Goal: Communication & Community: Connect with others

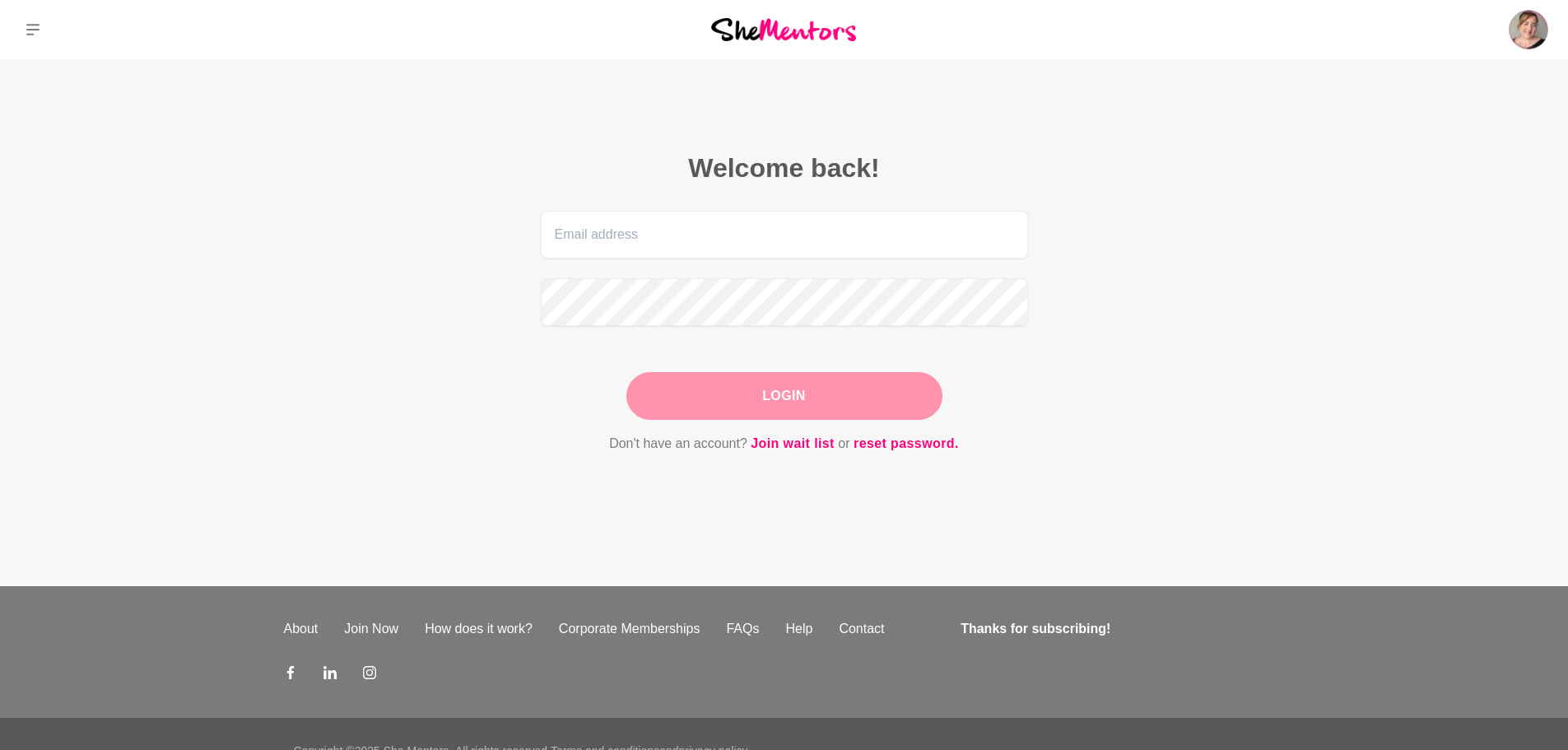
type input "[PERSON_NAME][EMAIL_ADDRESS][DOMAIN_NAME]"
click at [878, 406] on button "Login" at bounding box center [785, 396] width 316 height 48
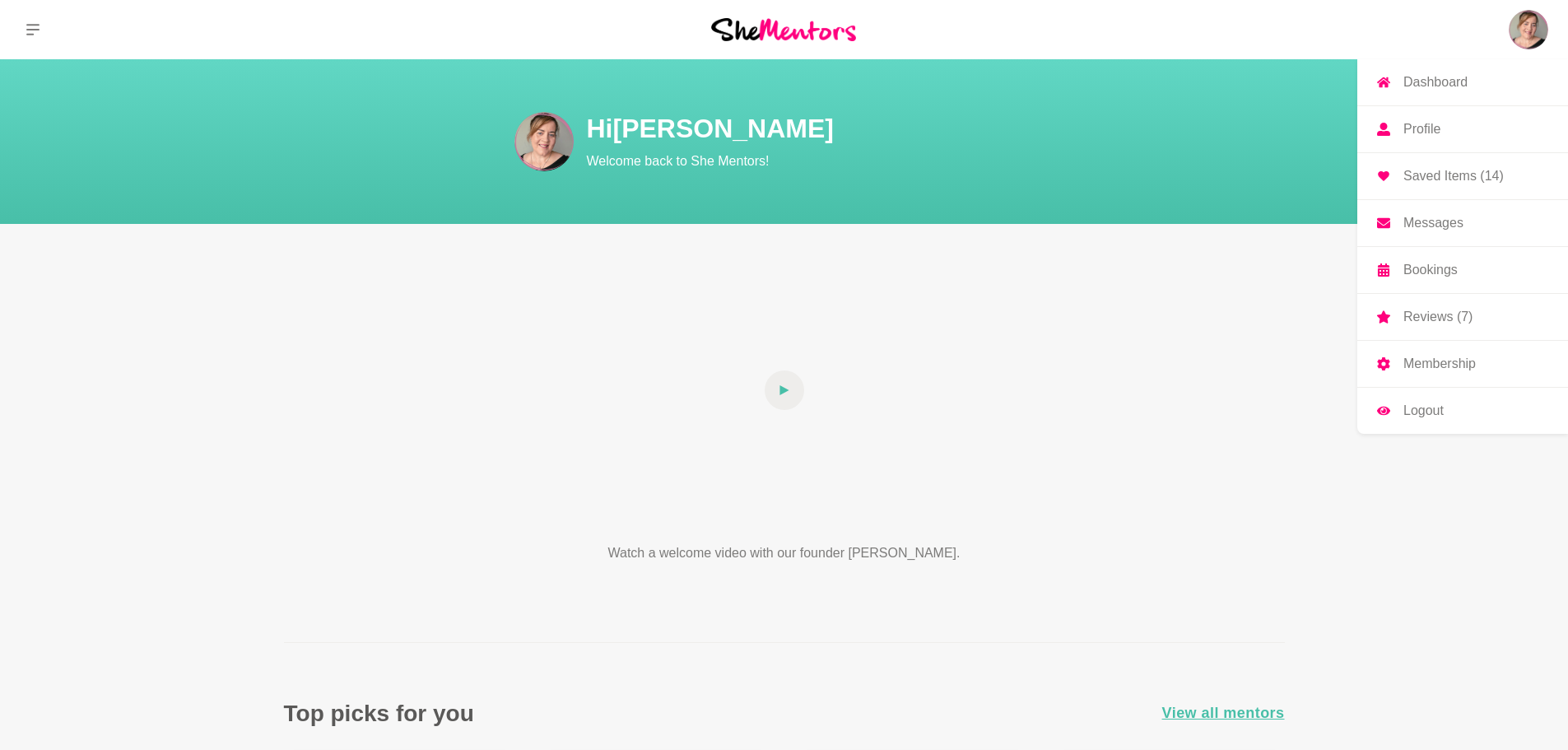
click at [1488, 211] on link "Messages" at bounding box center [1463, 222] width 211 height 46
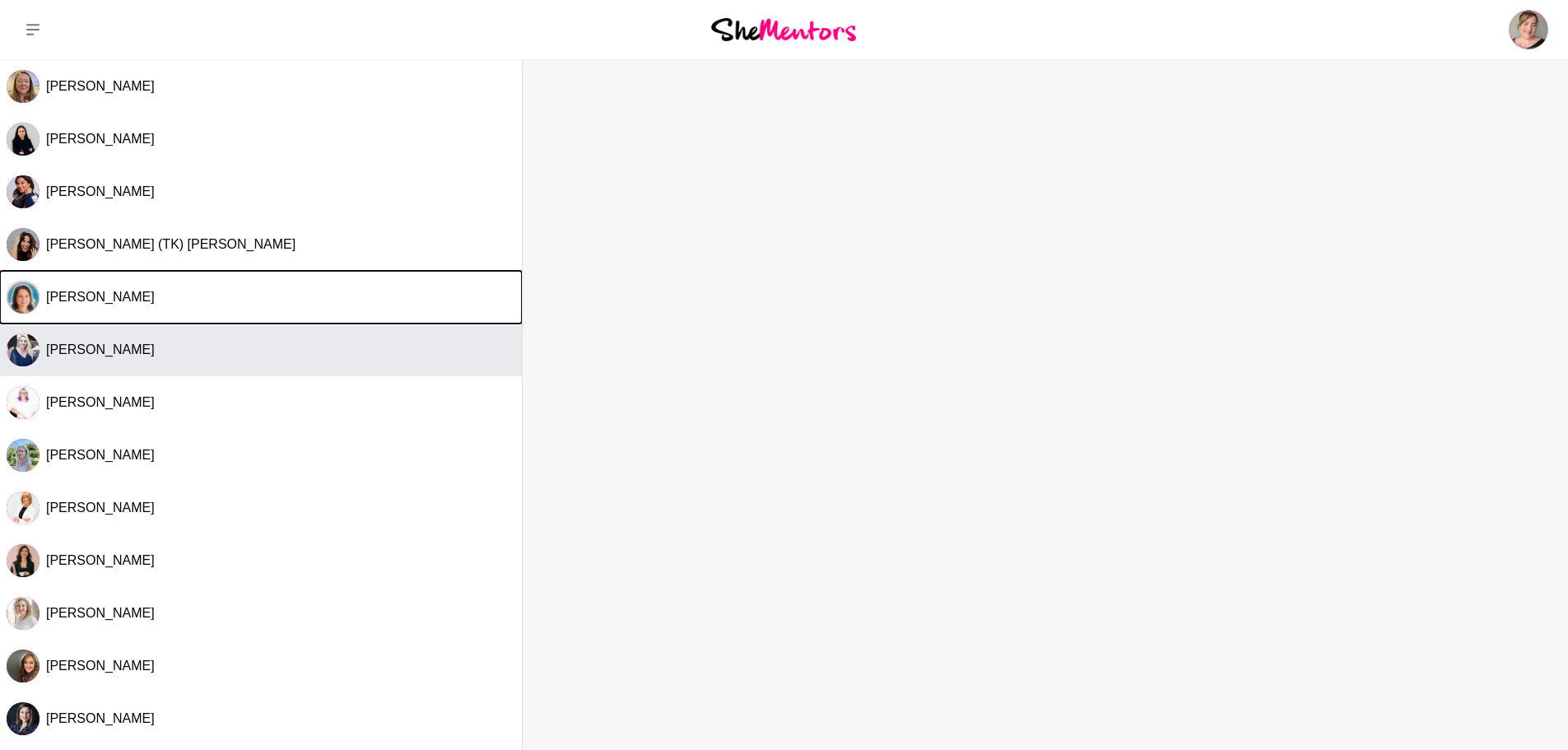
click at [259, 324] on div "[PERSON_NAME] [PERSON_NAME] [PERSON_NAME] [PERSON_NAME] (TK) [PERSON_NAME] [PER…" at bounding box center [260, 402] width 522 height 683
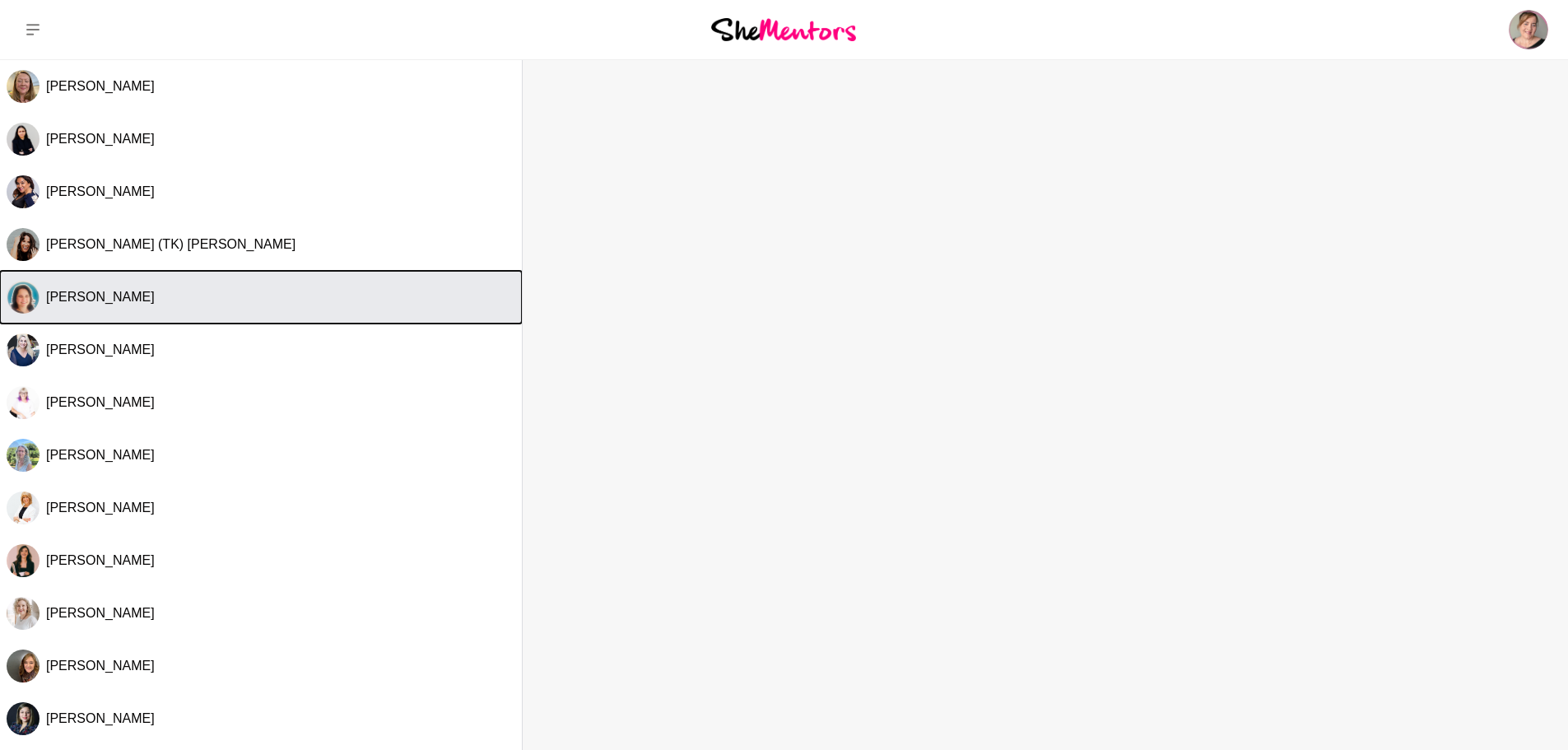
click at [452, 298] on div "[PERSON_NAME]" at bounding box center [280, 296] width 469 height 17
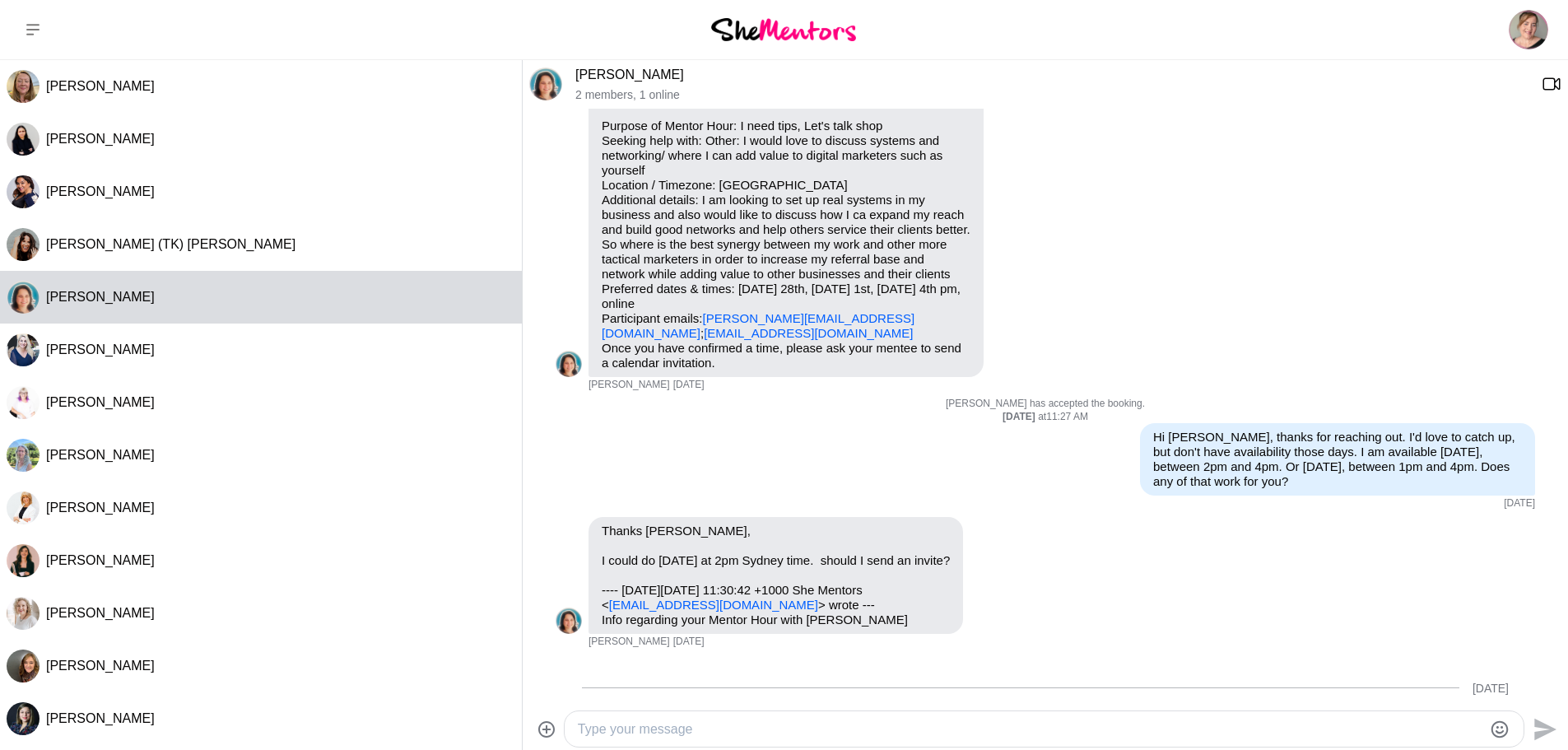
scroll to position [11, 0]
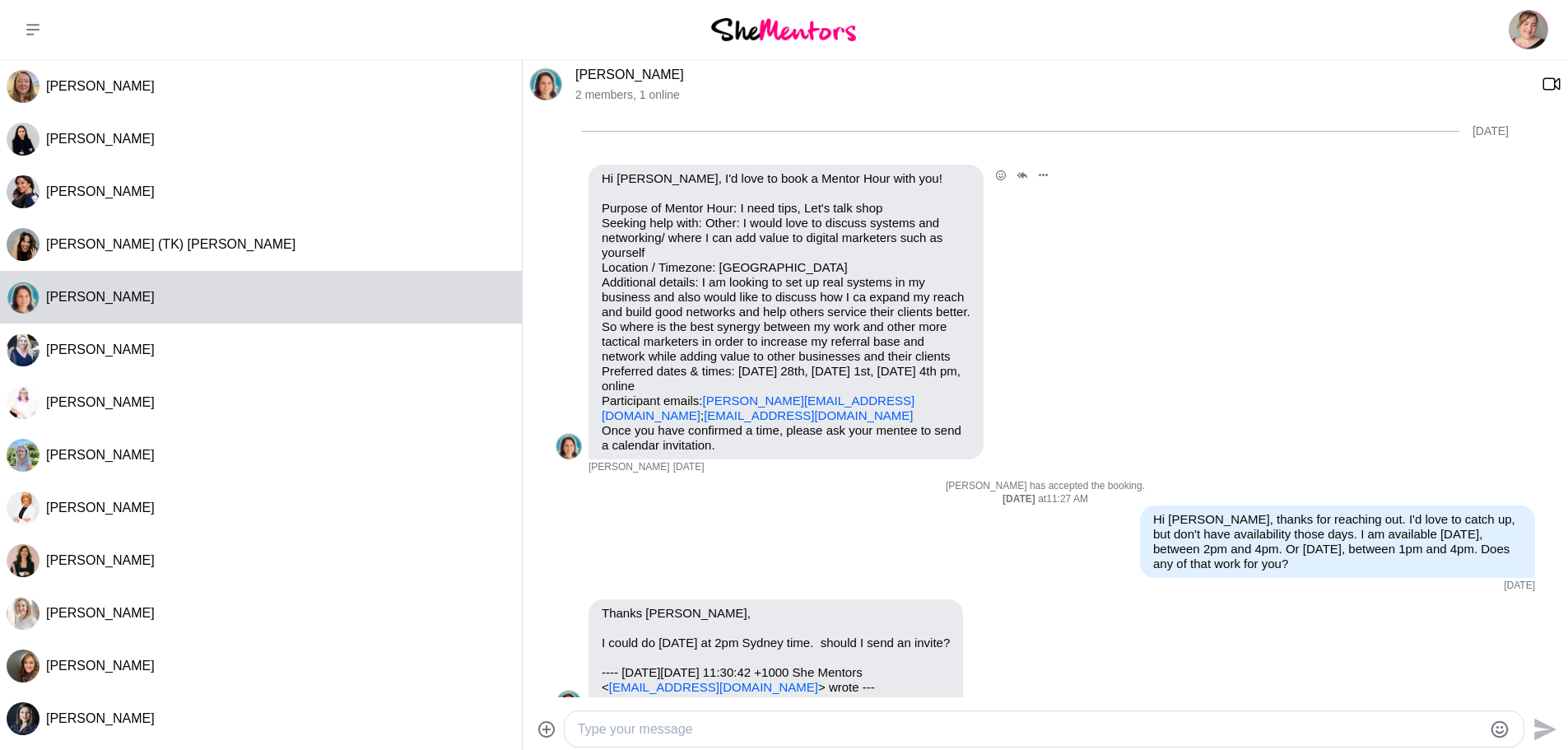
drag, startPoint x: 819, startPoint y: 417, endPoint x: 673, endPoint y: 415, distance: 146.0
click at [673, 415] on p "Purpose of Mentor Hour: I need tips, Let's talk shop Seeking help with: Other: …" at bounding box center [786, 312] width 369 height 222
copy link "[DOMAIN_NAME]"
click at [20, 23] on button at bounding box center [33, 29] width 66 height 59
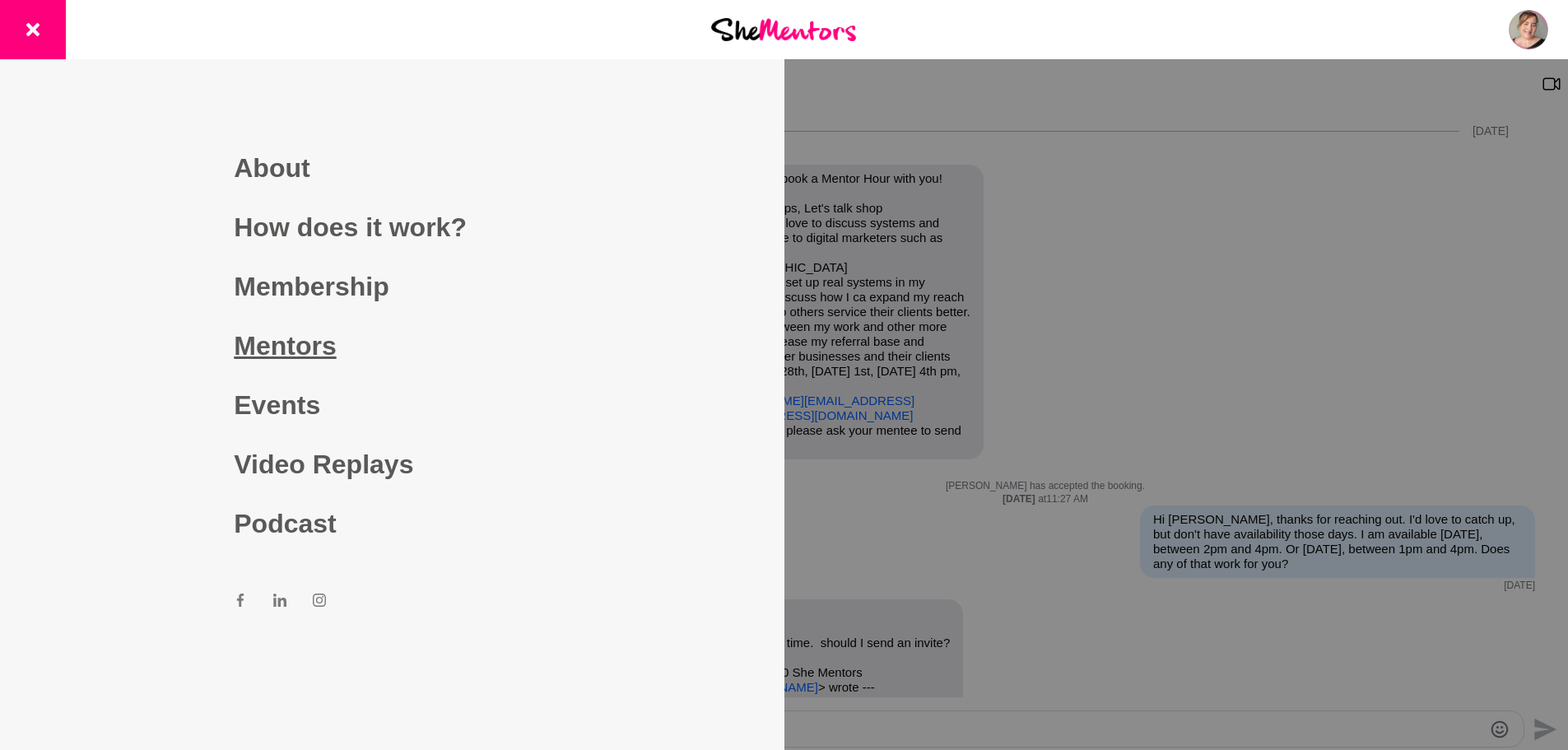
click at [309, 336] on link "Mentors" at bounding box center [392, 345] width 316 height 59
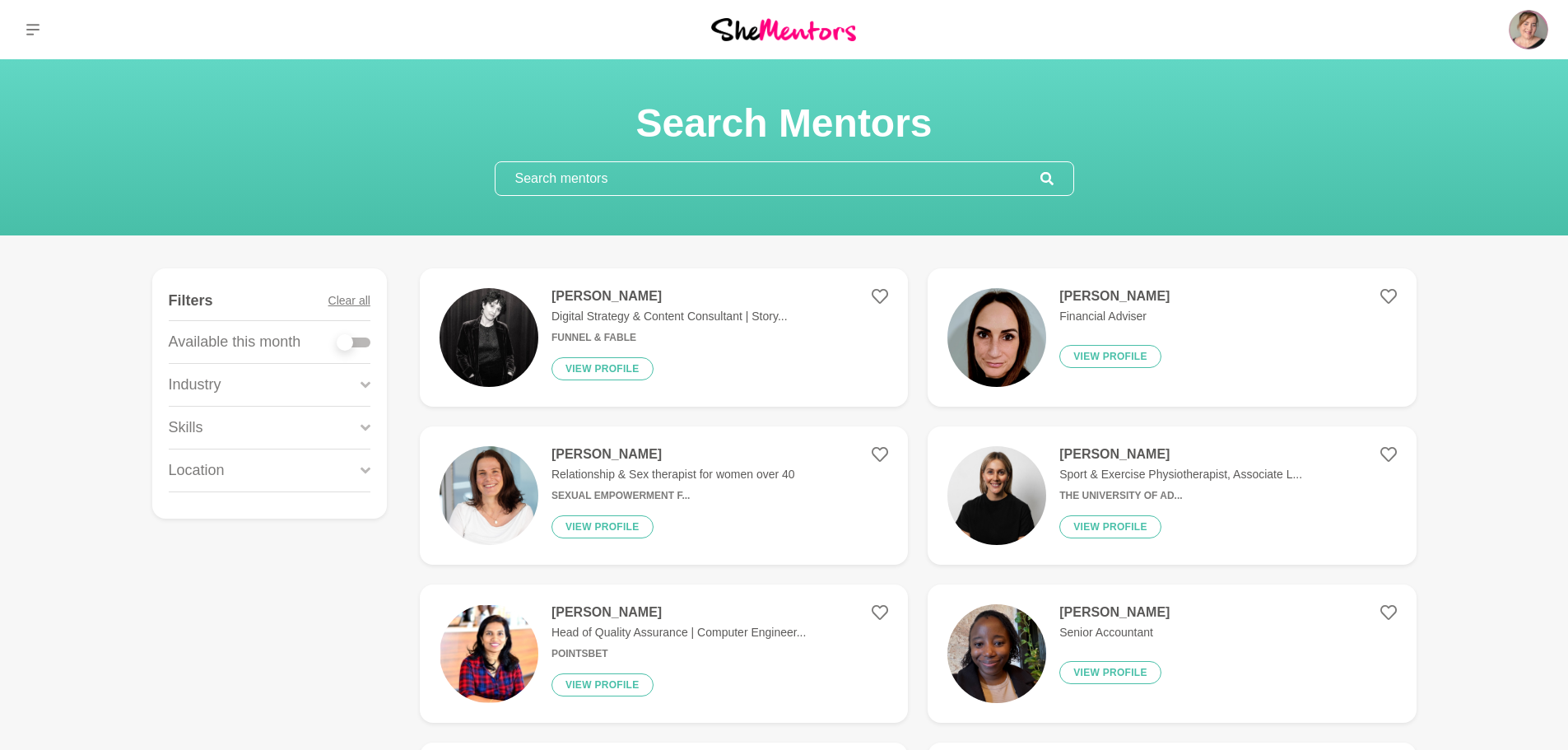
click at [643, 178] on input "text" at bounding box center [767, 178] width 545 height 33
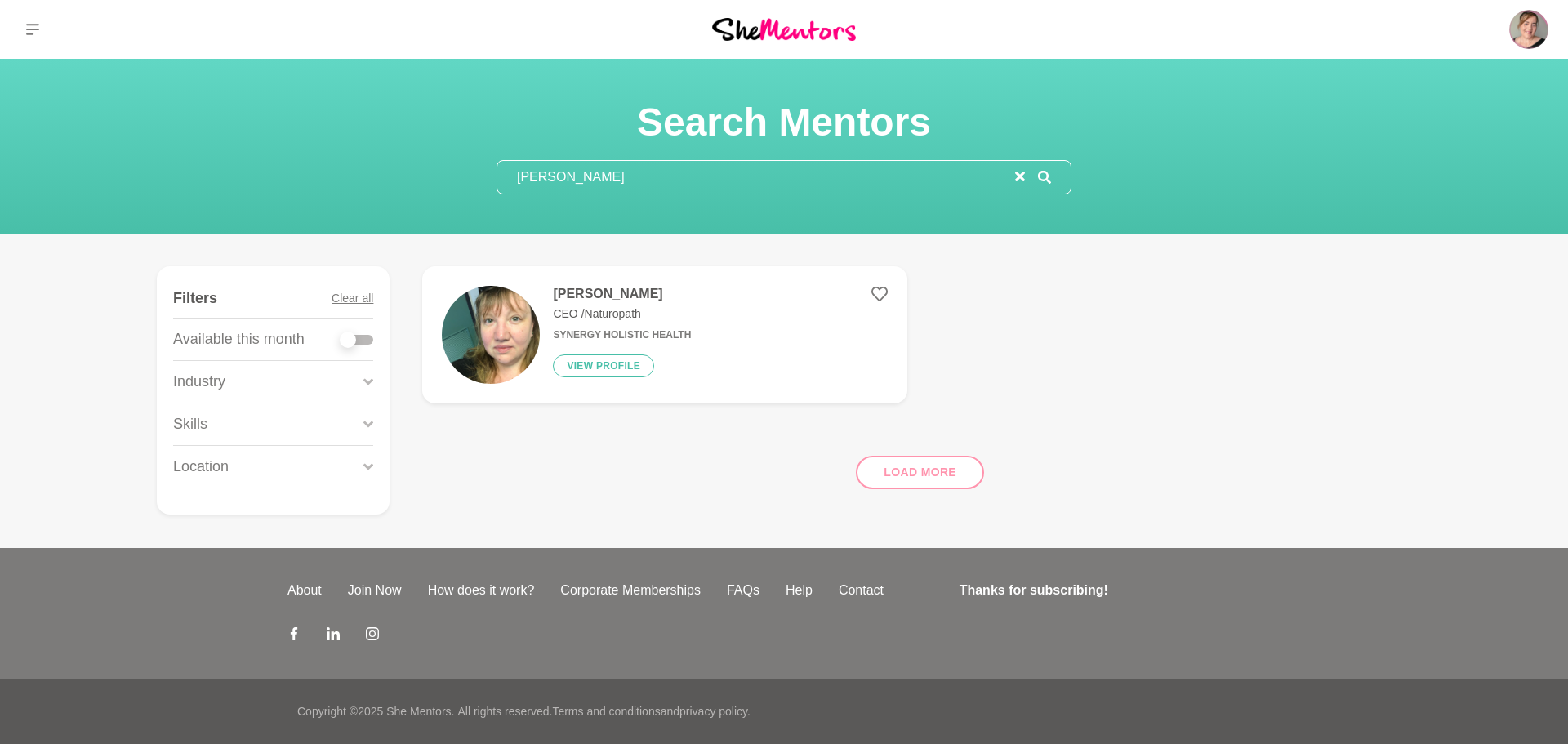
type input "[PERSON_NAME]"
click at [607, 287] on h4 "[PERSON_NAME]" at bounding box center [622, 294] width 138 height 16
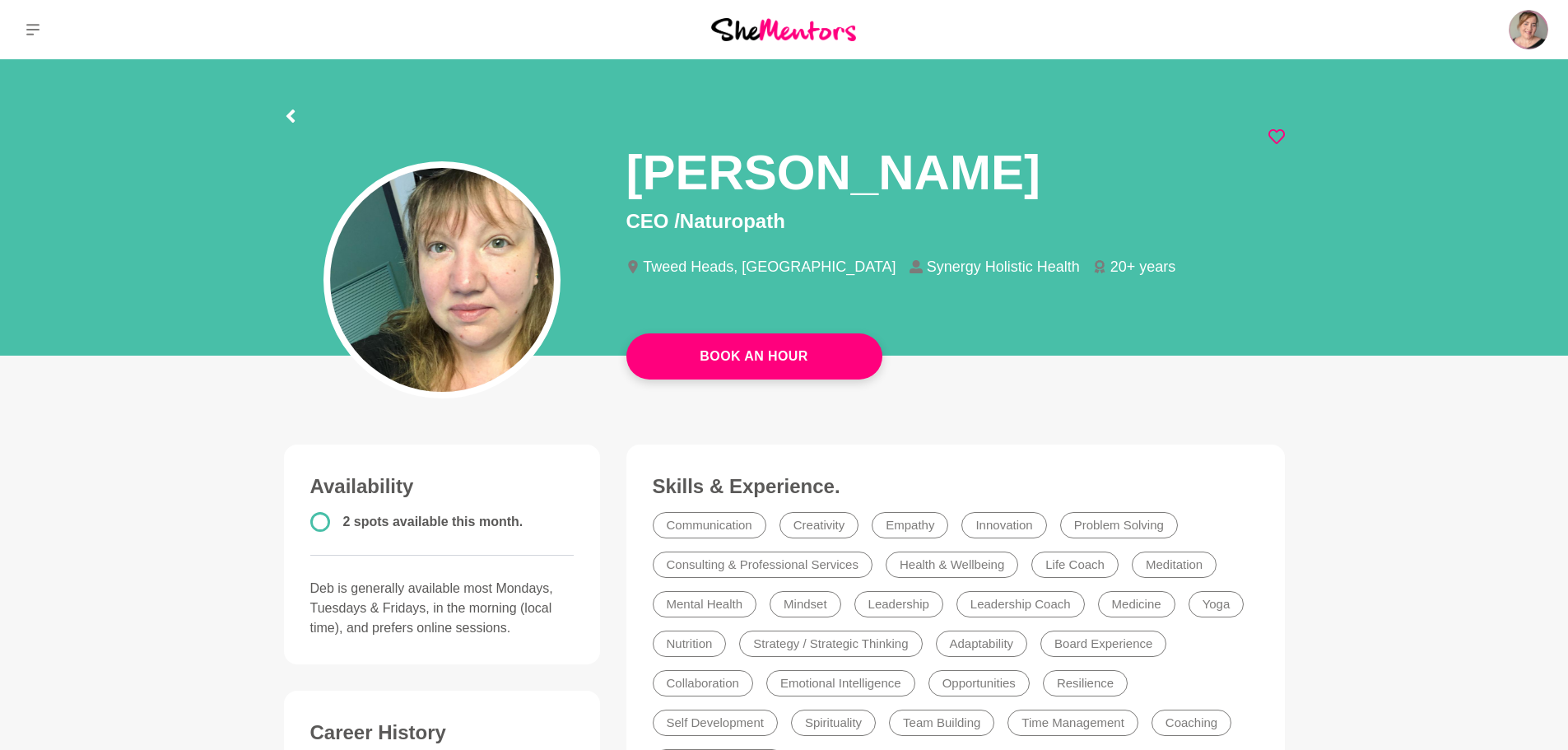
click at [1281, 138] on icon at bounding box center [1276, 137] width 17 height 15
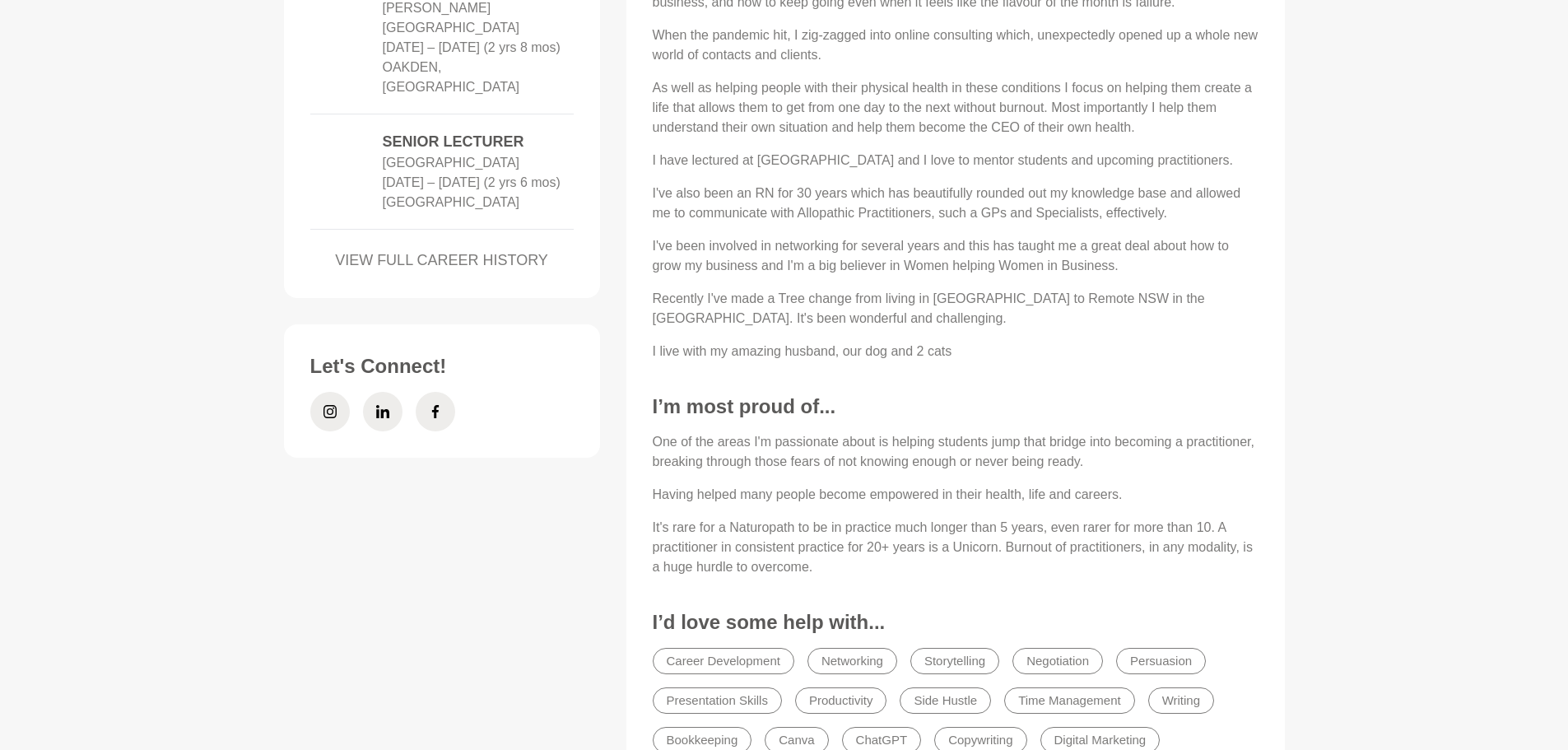
scroll to position [1235, 0]
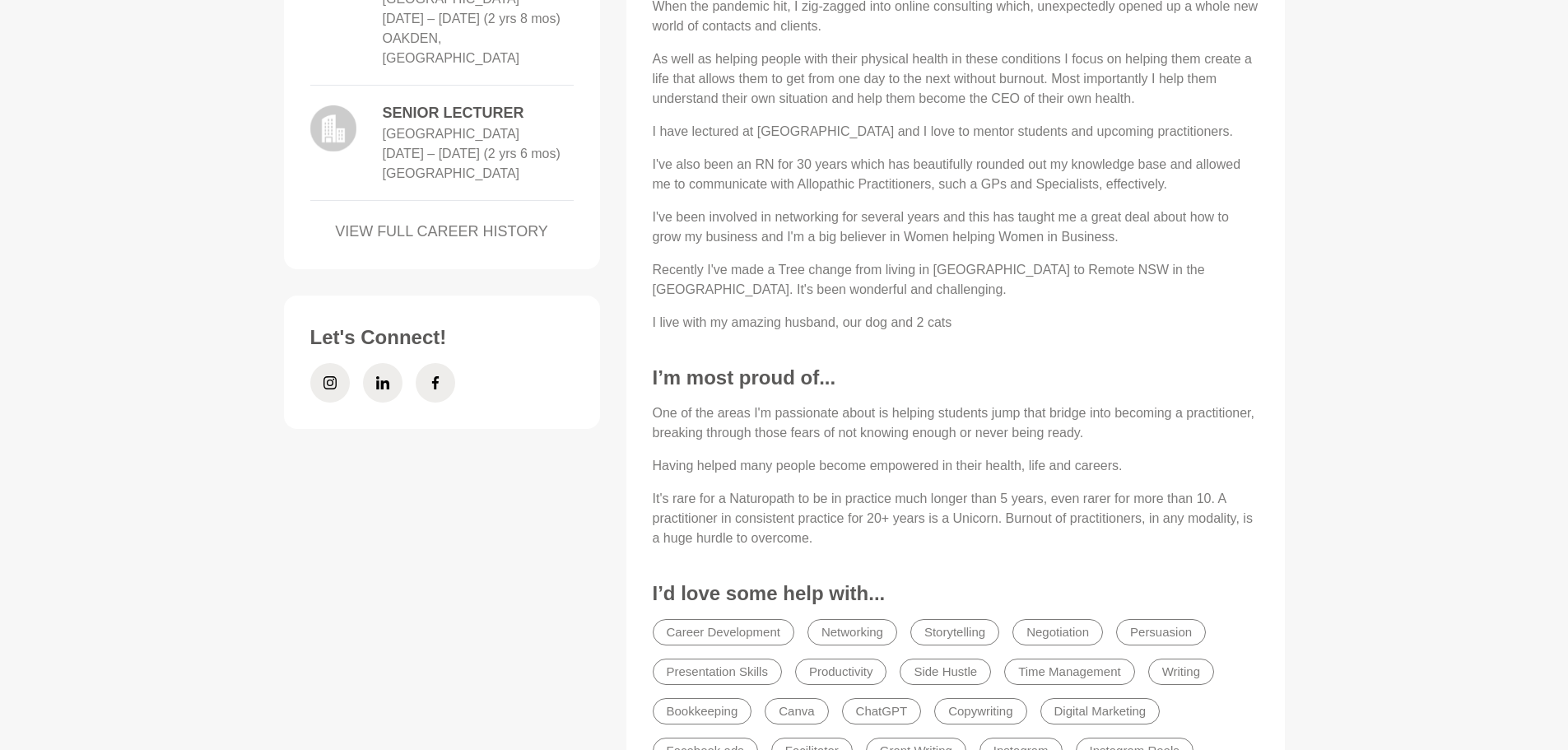
drag, startPoint x: 449, startPoint y: 409, endPoint x: 480, endPoint y: 415, distance: 31.6
click at [480, 410] on ul at bounding box center [443, 383] width 277 height 53
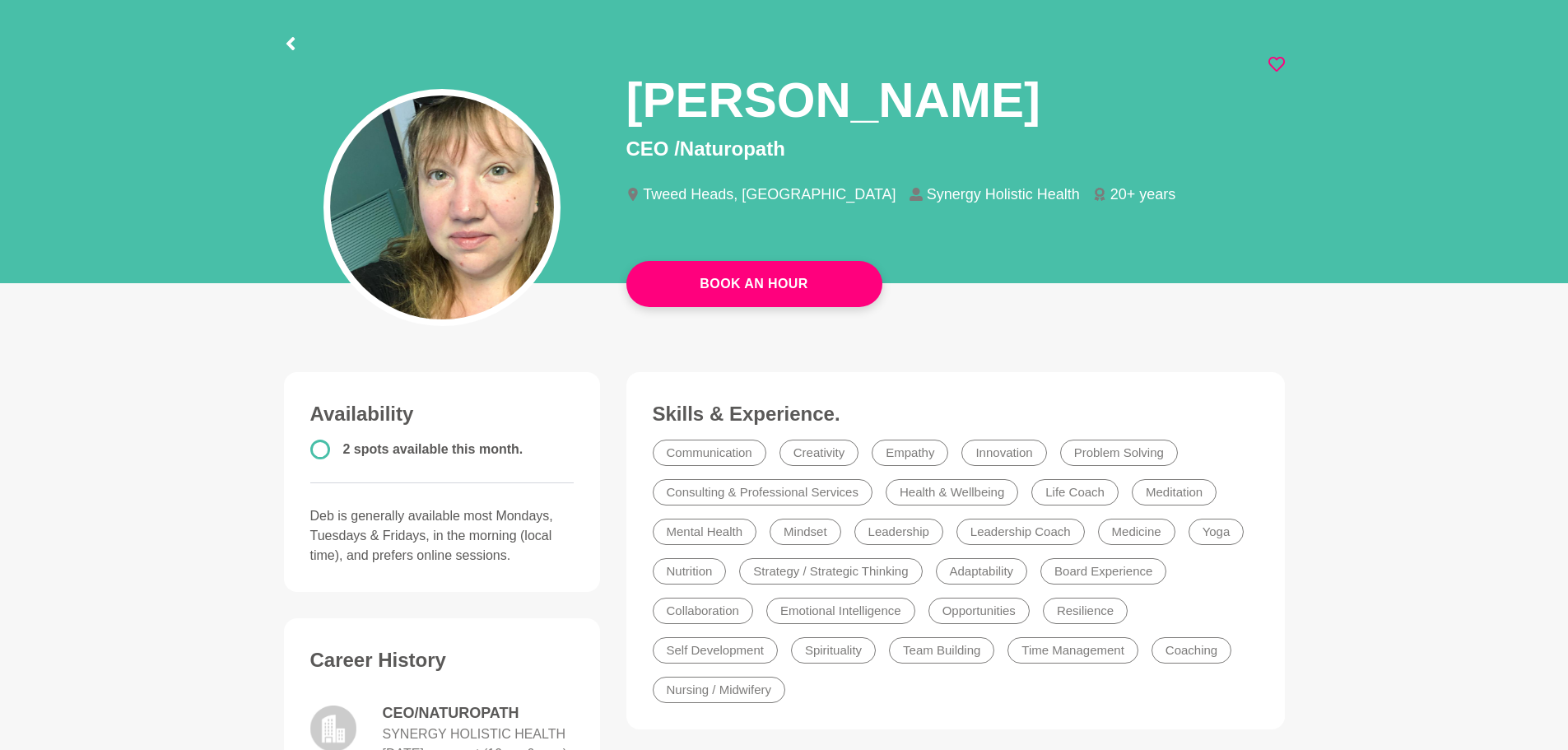
scroll to position [0, 0]
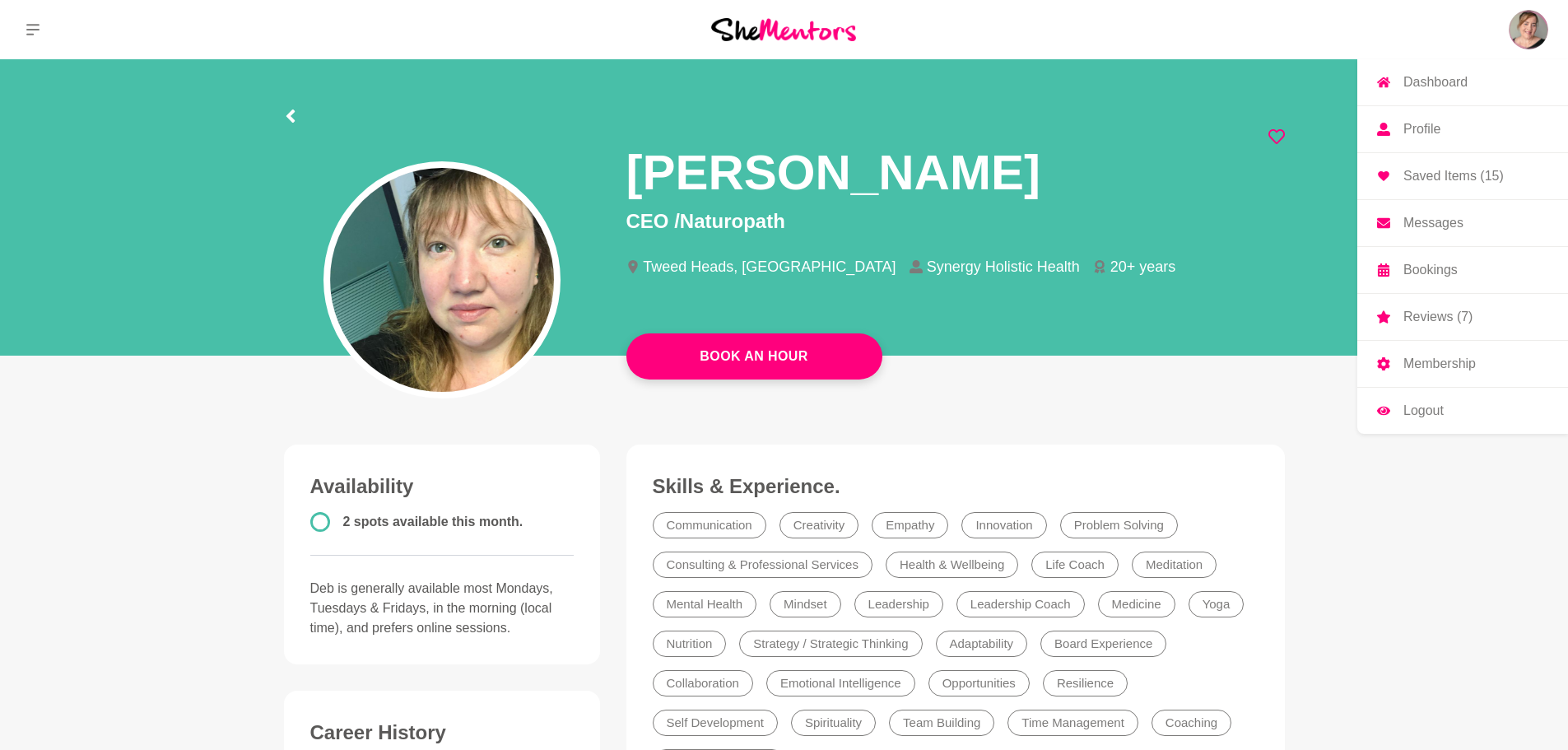
click at [1420, 224] on p "Messages" at bounding box center [1434, 223] width 60 height 14
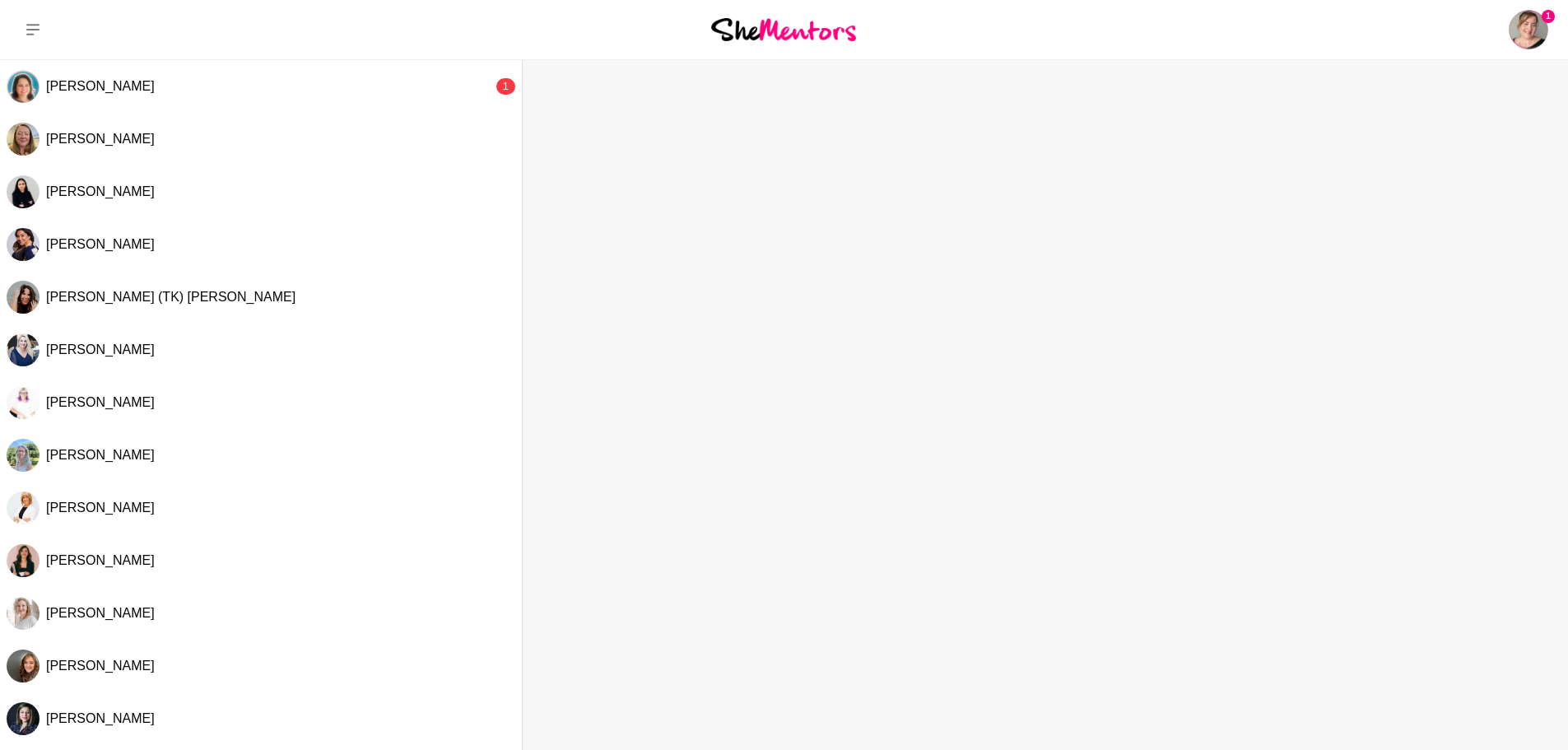
click at [384, 89] on div "[PERSON_NAME]" at bounding box center [269, 86] width 447 height 17
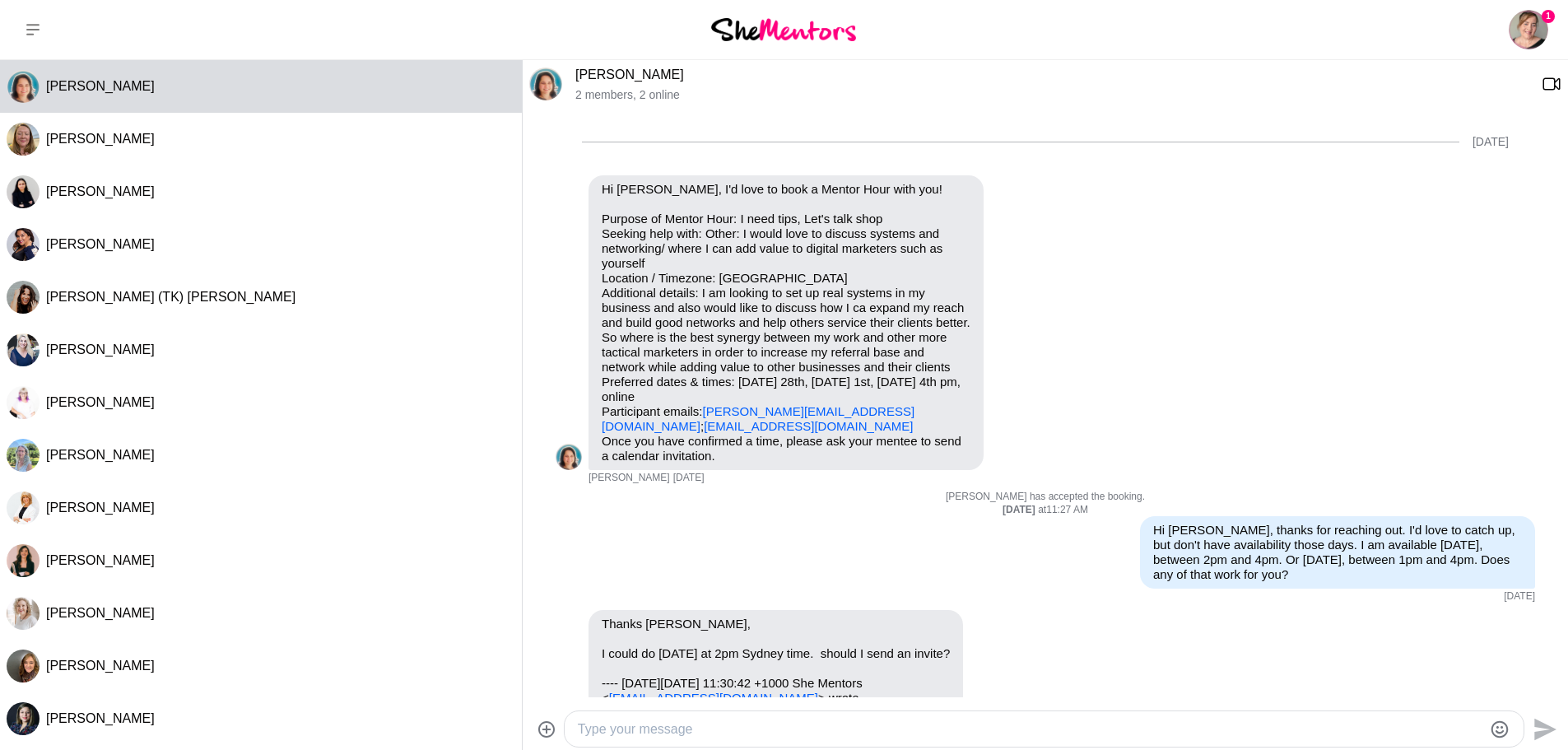
scroll to position [592, 0]
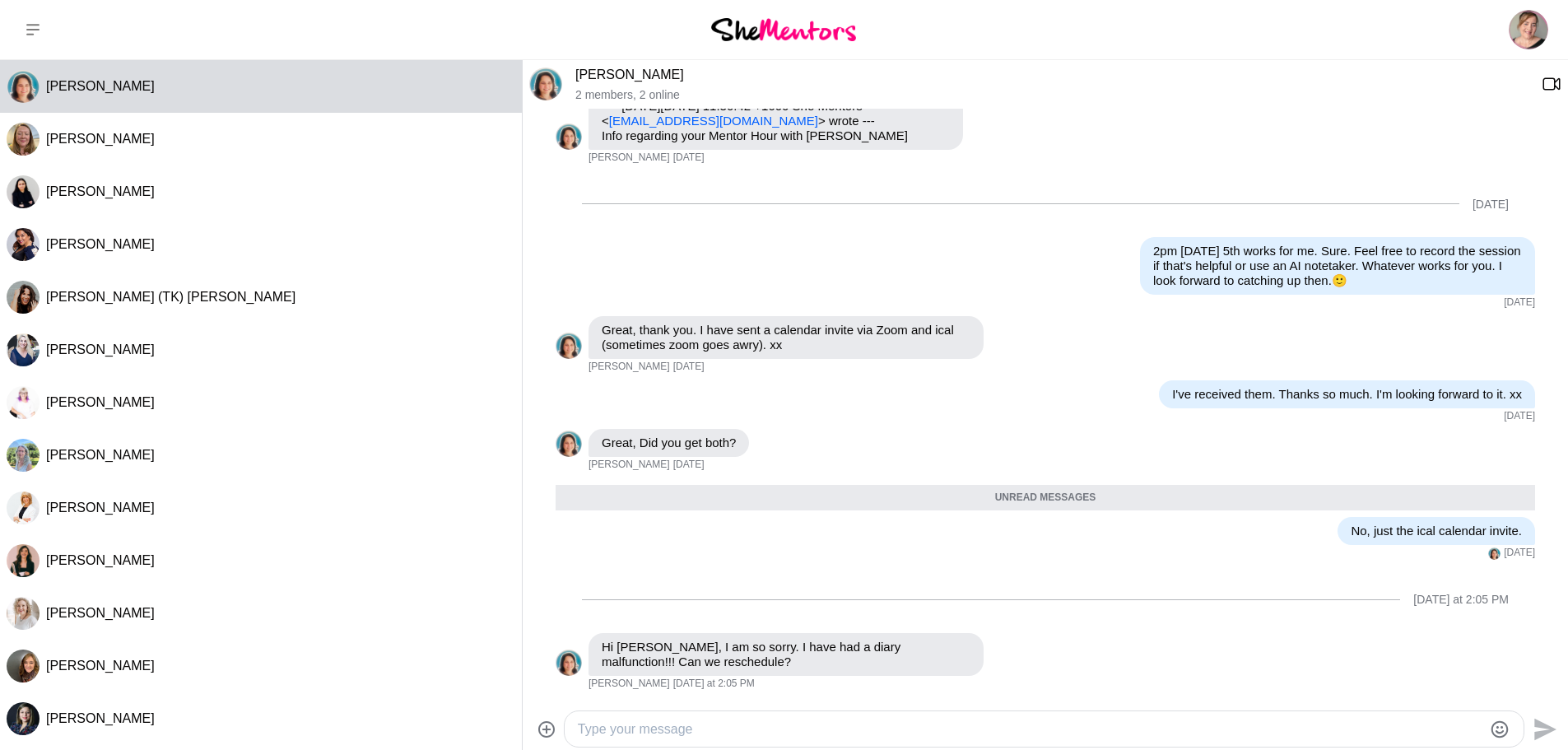
click at [628, 735] on textarea "Type your message" at bounding box center [1031, 730] width 905 height 20
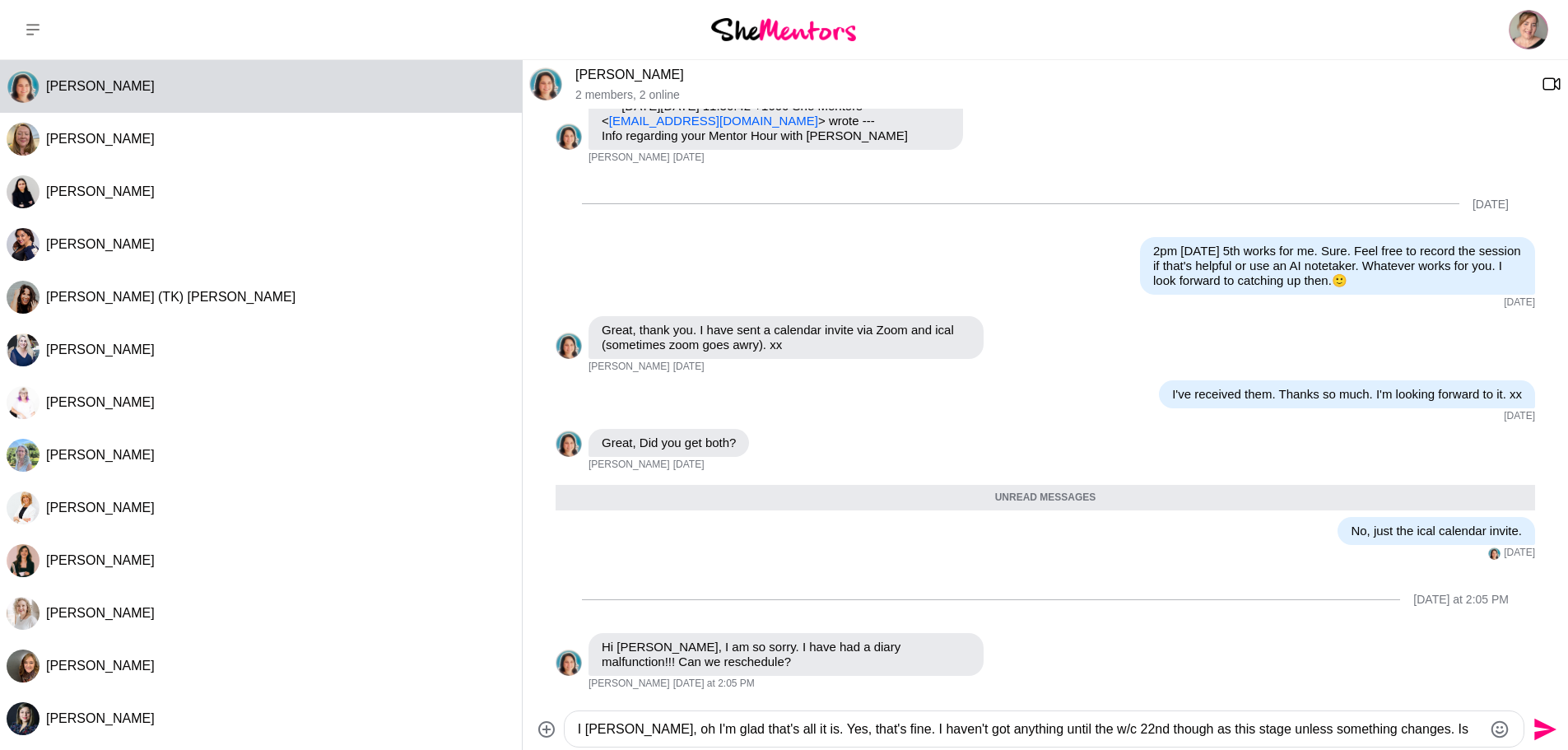
type textarea "I [PERSON_NAME], oh I'm glad that's all it is. Yes, that's fine. I haven't got …"
click at [1550, 731] on icon "Send" at bounding box center [1546, 729] width 22 height 22
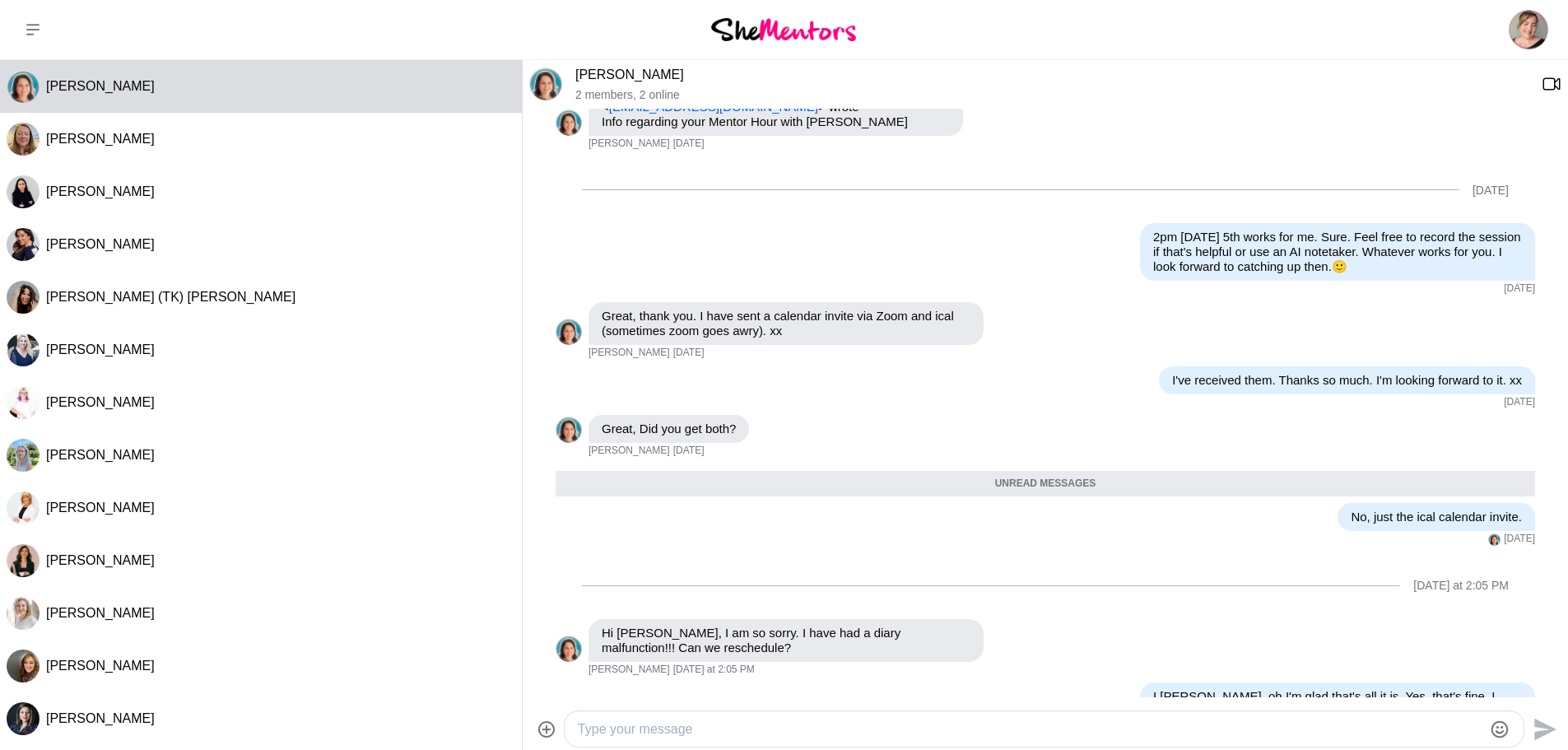
scroll to position [670, 0]
